Goal: Check status: Check status

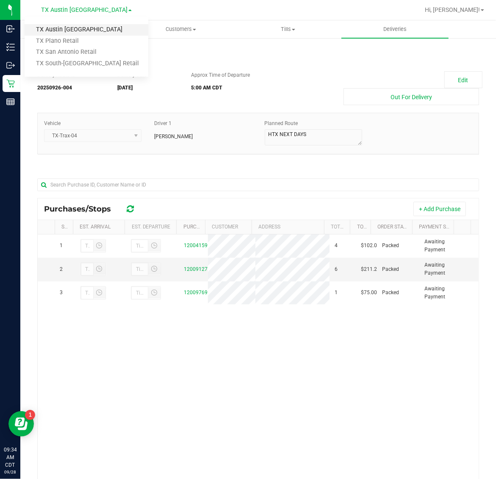
scroll to position [48, 0]
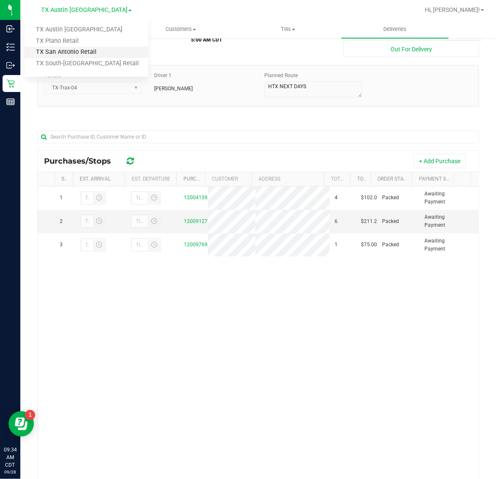
click at [82, 52] on link "TX San Antonio Retail" at bounding box center [87, 52] width 124 height 11
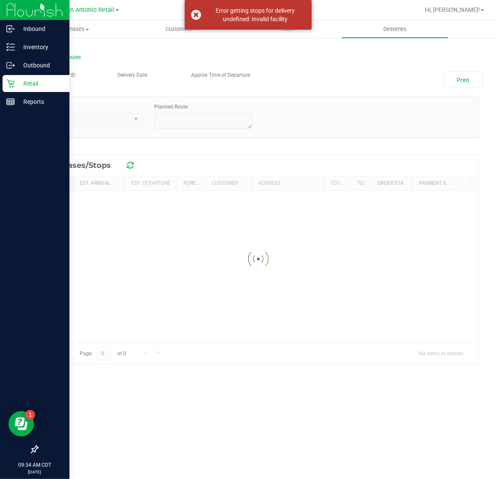
click at [19, 83] on p "Retail" at bounding box center [40, 83] width 51 height 10
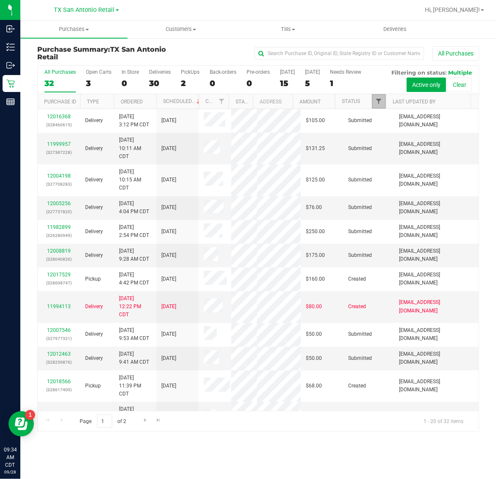
click at [381, 104] on span "Filter" at bounding box center [379, 101] width 7 height 7
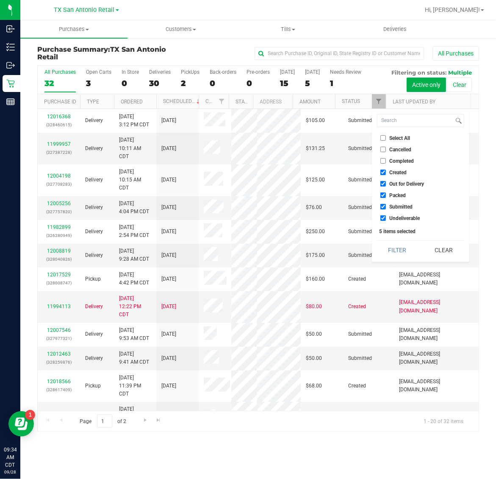
click at [399, 171] on span "Created" at bounding box center [398, 172] width 17 height 5
click at [386, 171] on input "Created" at bounding box center [384, 173] width 6 height 6
checkbox input "false"
click at [400, 195] on span "Packed" at bounding box center [398, 195] width 17 height 5
click at [386, 195] on input "Packed" at bounding box center [384, 195] width 6 height 6
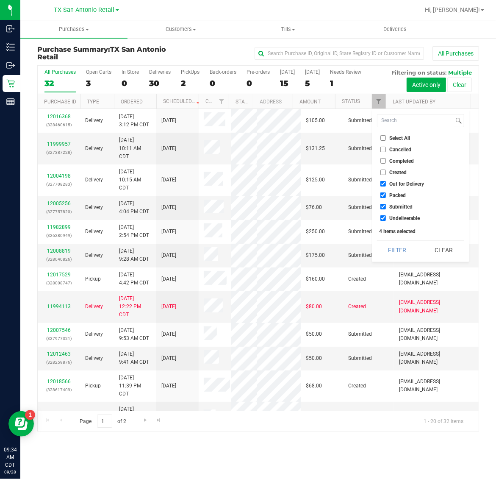
checkbox input "false"
click at [400, 204] on span "Submitted" at bounding box center [401, 206] width 23 height 5
click at [386, 204] on input "Submitted" at bounding box center [384, 207] width 6 height 6
checkbox input "false"
click at [397, 250] on button "Filter" at bounding box center [397, 250] width 41 height 19
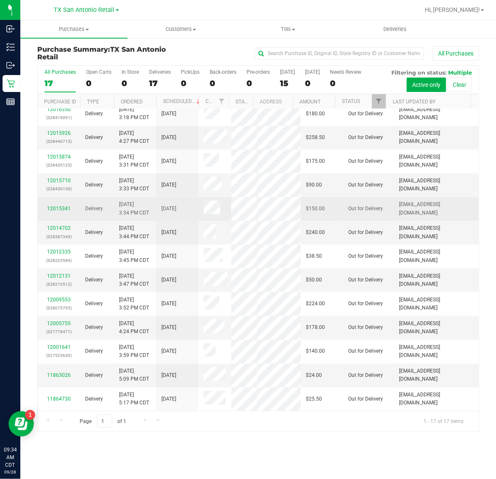
scroll to position [538, 0]
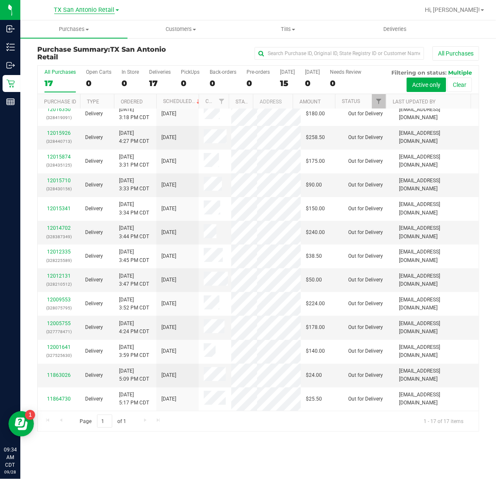
click at [67, 10] on span "TX San Antonio Retail" at bounding box center [84, 10] width 61 height 8
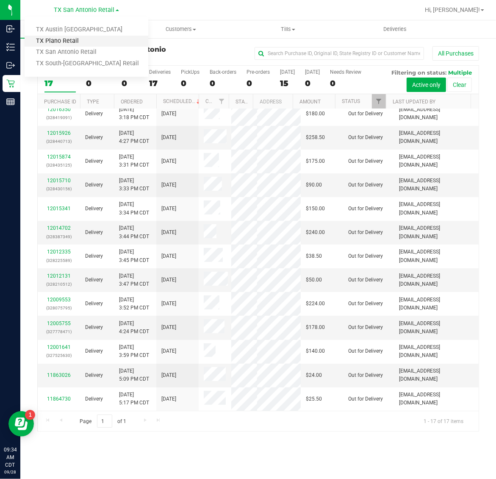
click at [74, 36] on link "TX Plano Retail" at bounding box center [87, 41] width 124 height 11
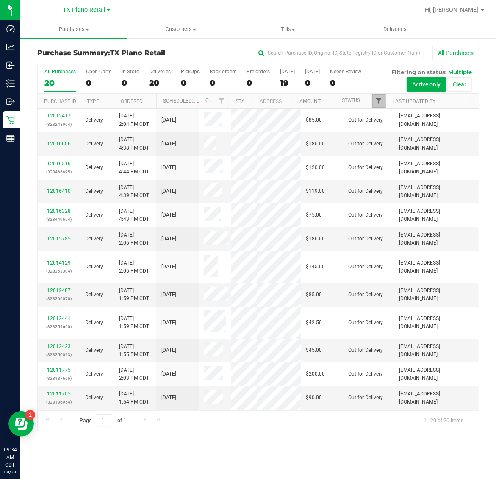
click at [378, 98] on span "Filter" at bounding box center [379, 101] width 7 height 7
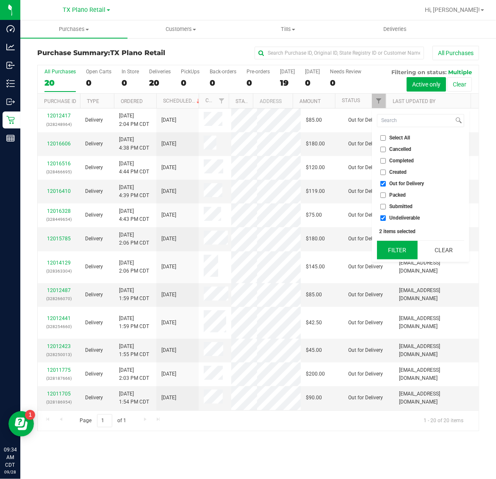
click at [399, 251] on button "Filter" at bounding box center [397, 250] width 41 height 19
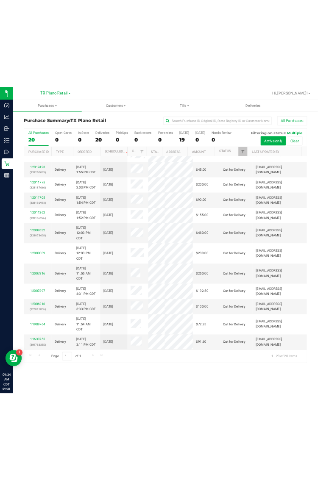
scroll to position [649, 0]
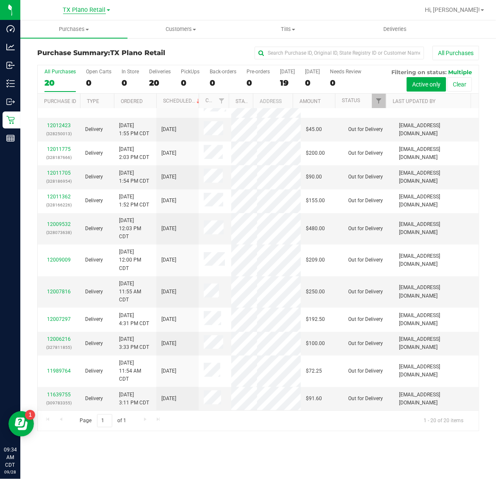
click at [77, 11] on span "TX Plano Retail" at bounding box center [84, 10] width 43 height 8
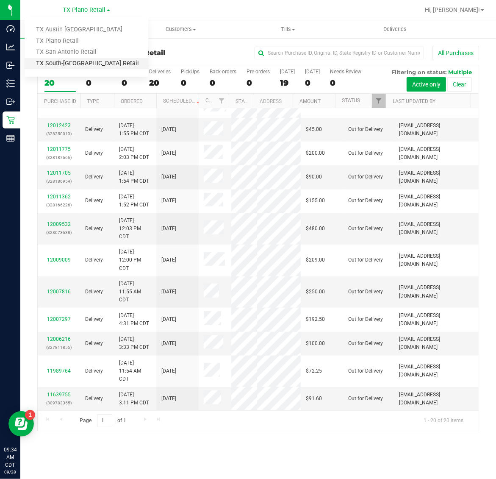
click at [75, 61] on link "TX South-[GEOGRAPHIC_DATA] Retail" at bounding box center [87, 63] width 124 height 11
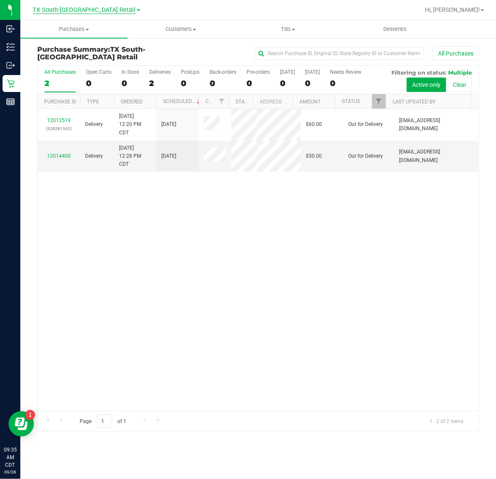
click at [73, 10] on span "TX South-[GEOGRAPHIC_DATA] Retail" at bounding box center [84, 10] width 103 height 8
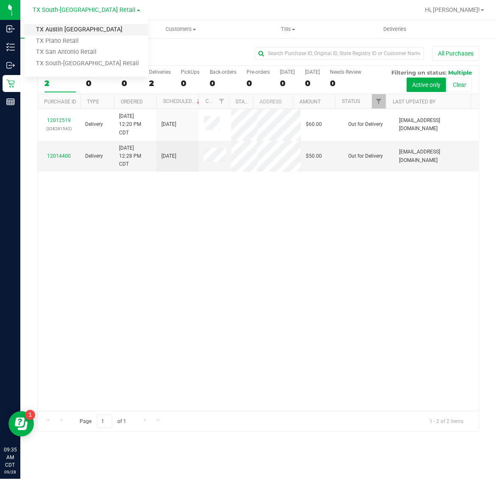
click at [66, 31] on link "TX Austin [GEOGRAPHIC_DATA]" at bounding box center [87, 29] width 124 height 11
